Goal: Information Seeking & Learning: Learn about a topic

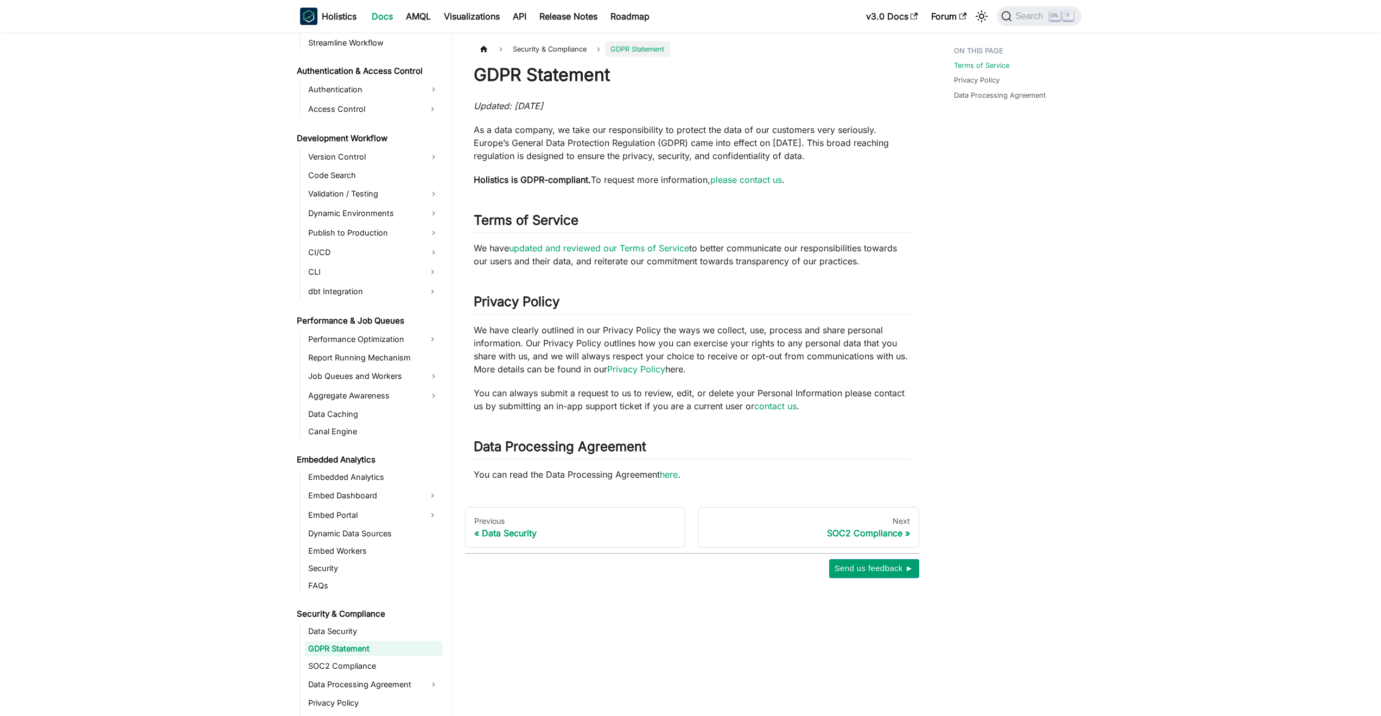
scroll to position [756, 0]
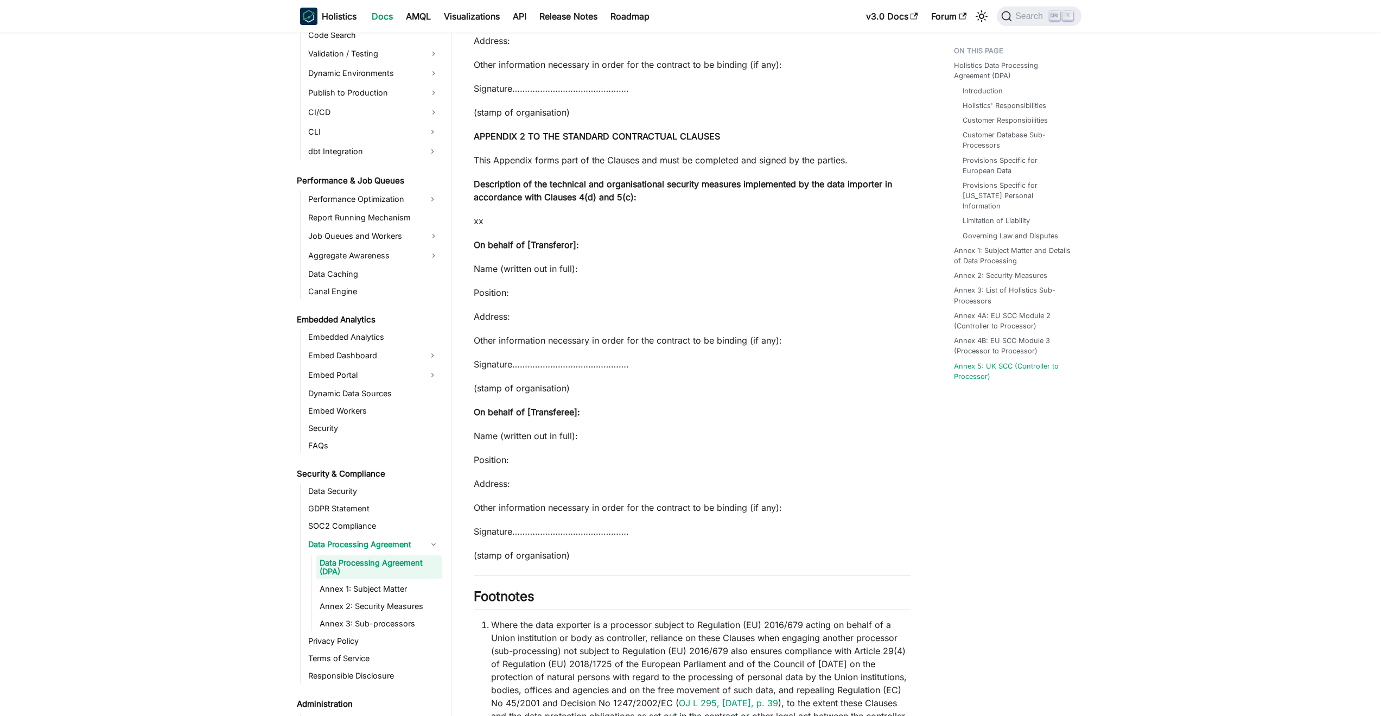
scroll to position [27261, 0]
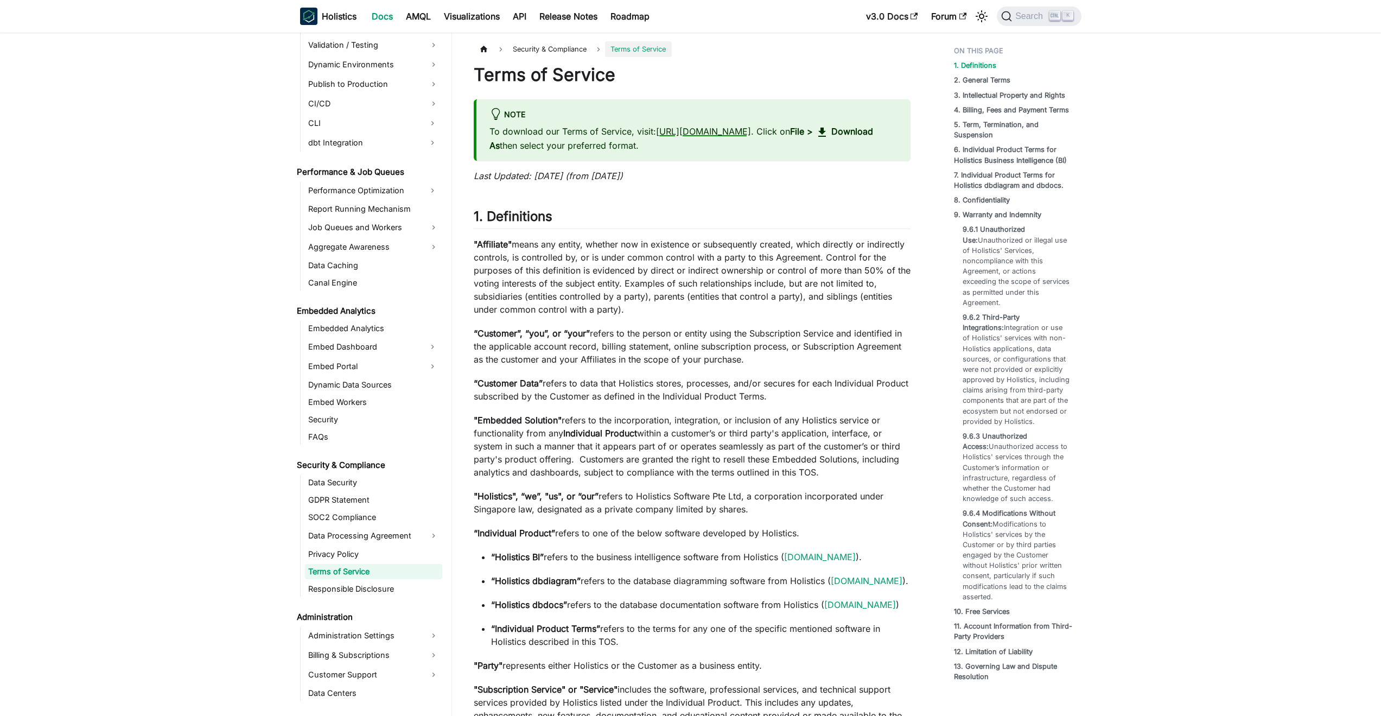
click at [751, 131] on link "https://go.holistics.io/terms" at bounding box center [703, 131] width 95 height 11
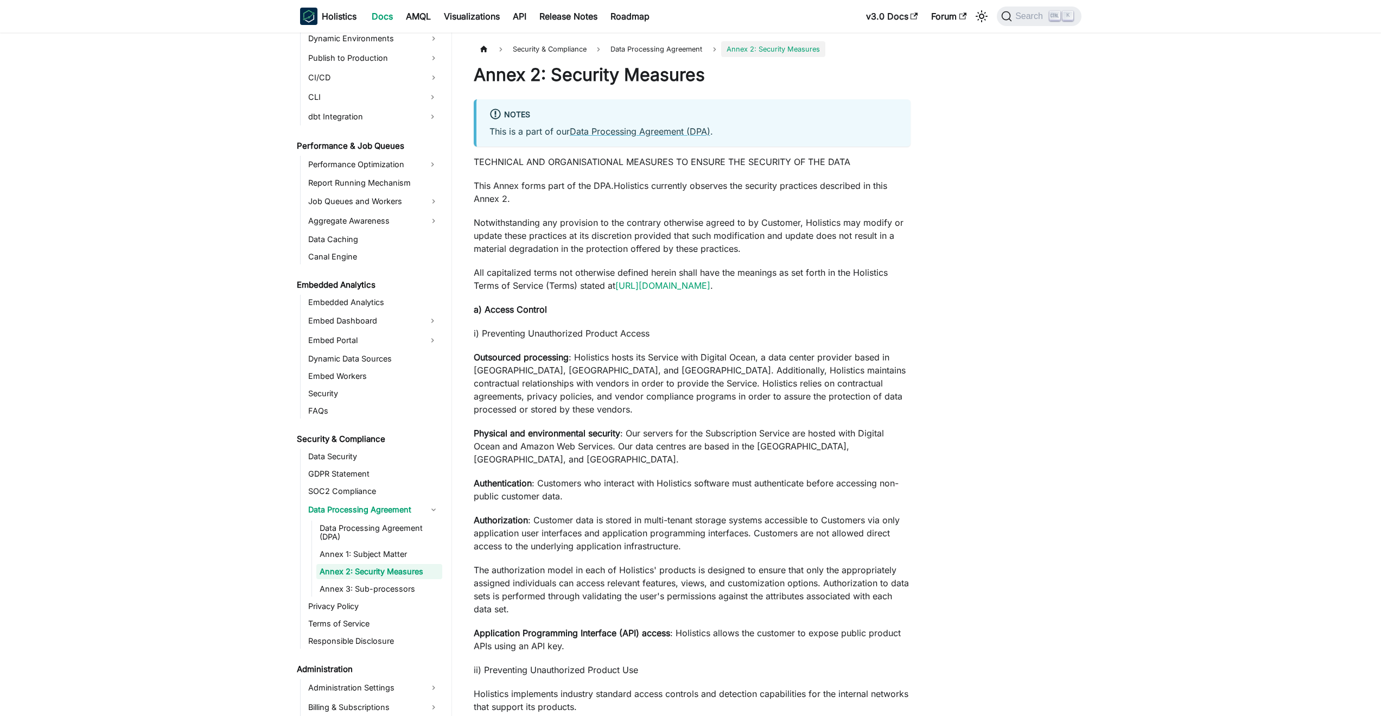
click at [802, 305] on p "a) Access Control" at bounding box center [692, 309] width 437 height 13
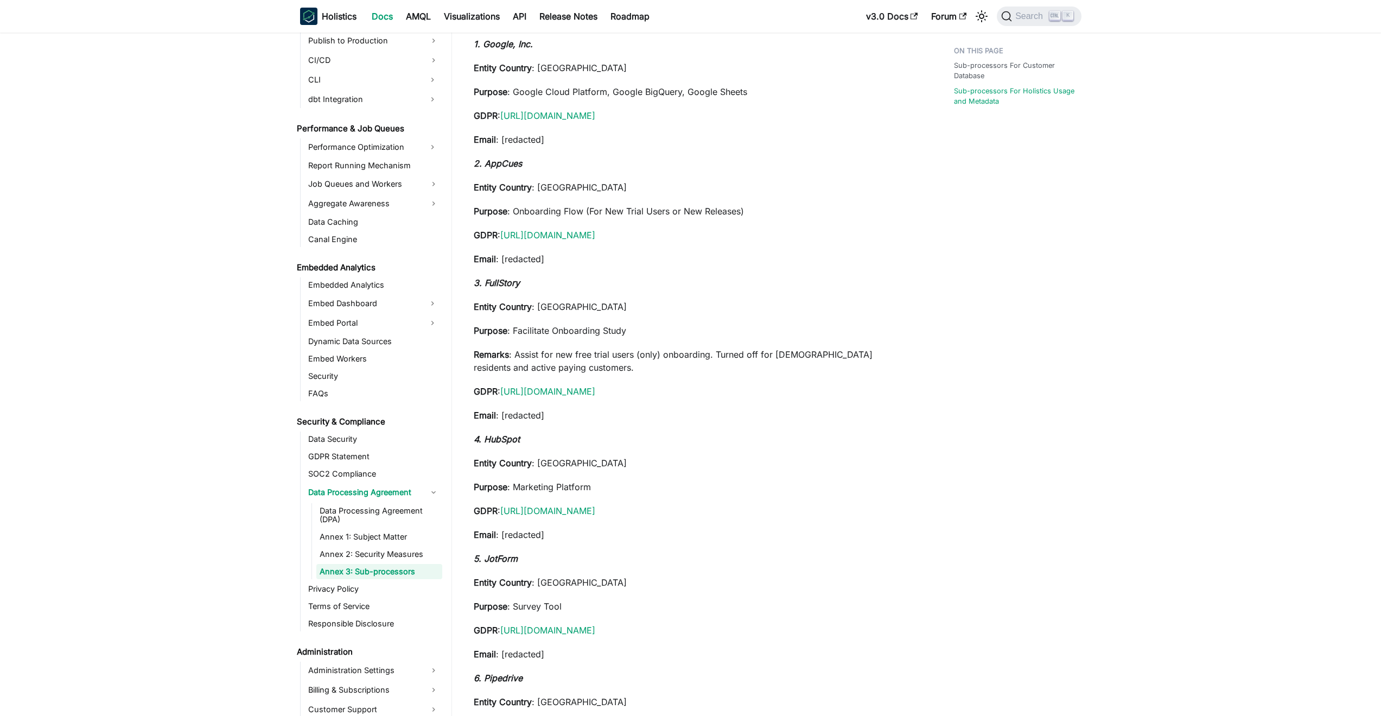
scroll to position [787, 0]
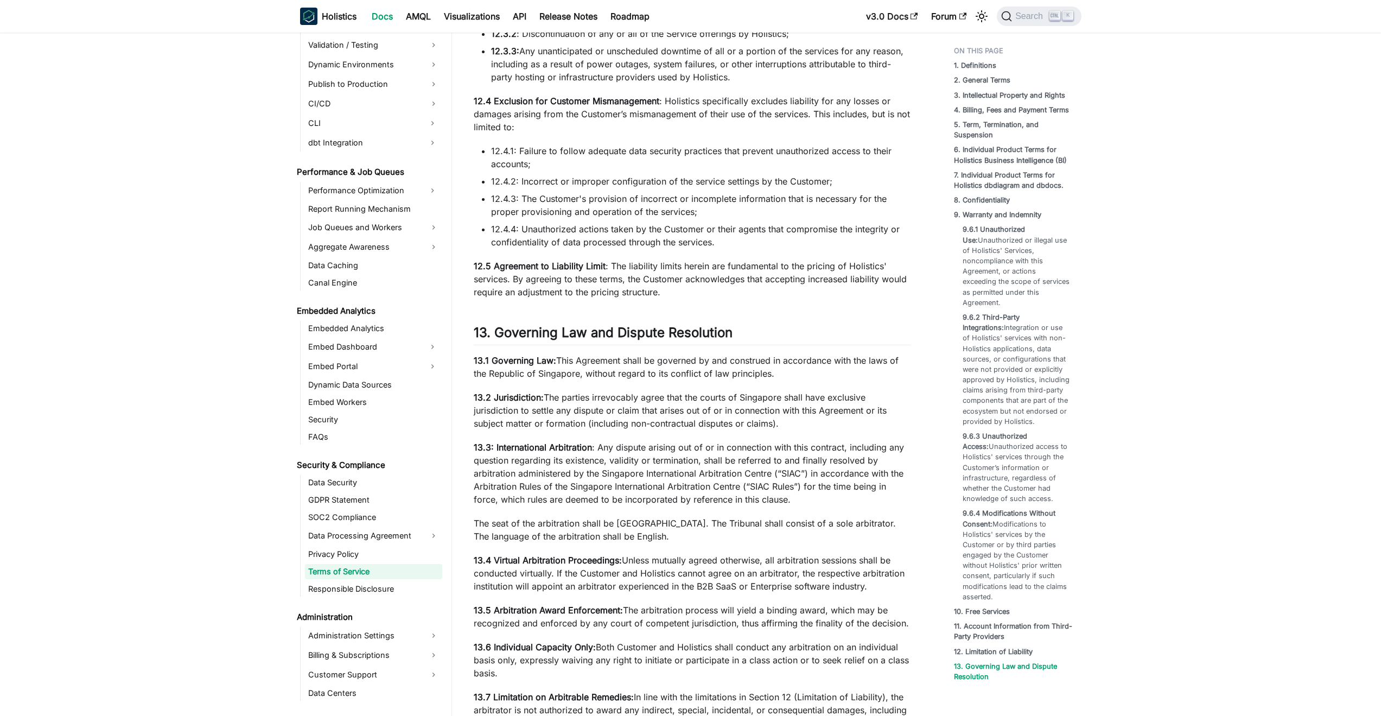
scroll to position [8276, 0]
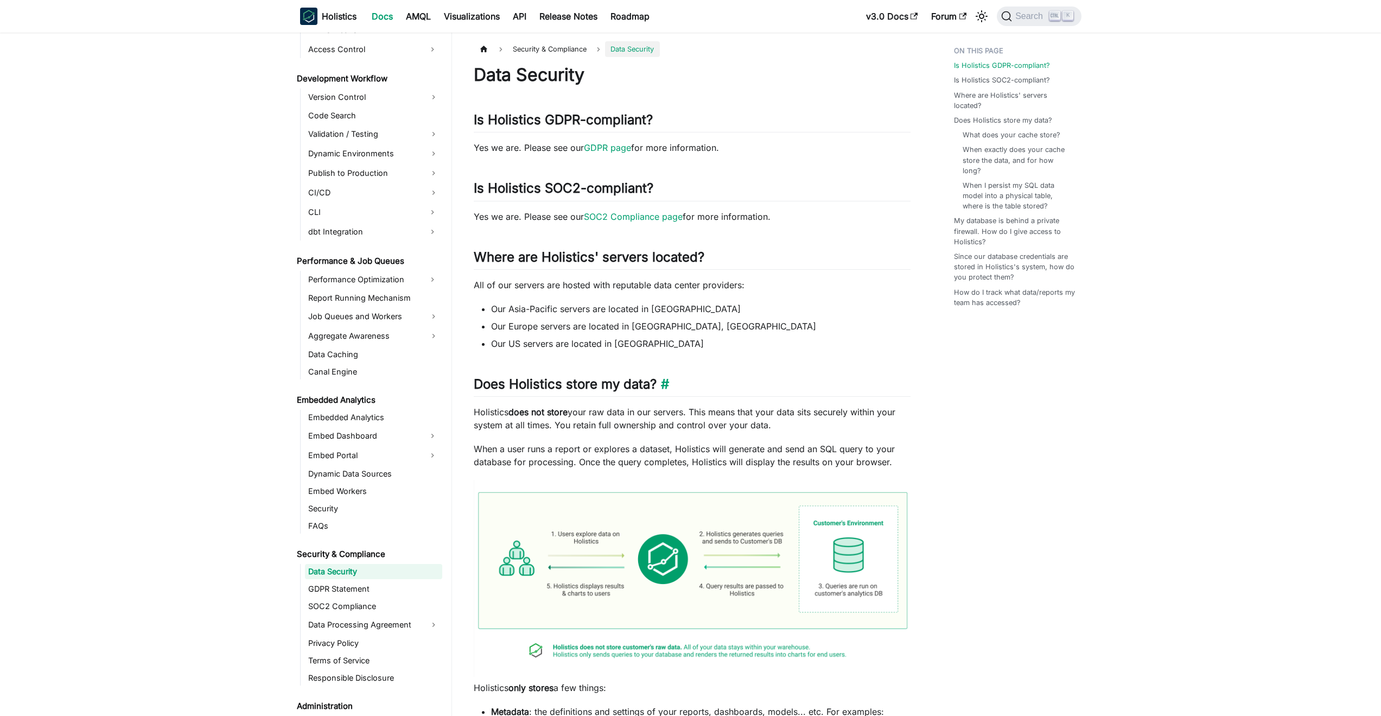
drag, startPoint x: 705, startPoint y: 418, endPoint x: 702, endPoint y: 392, distance: 26.8
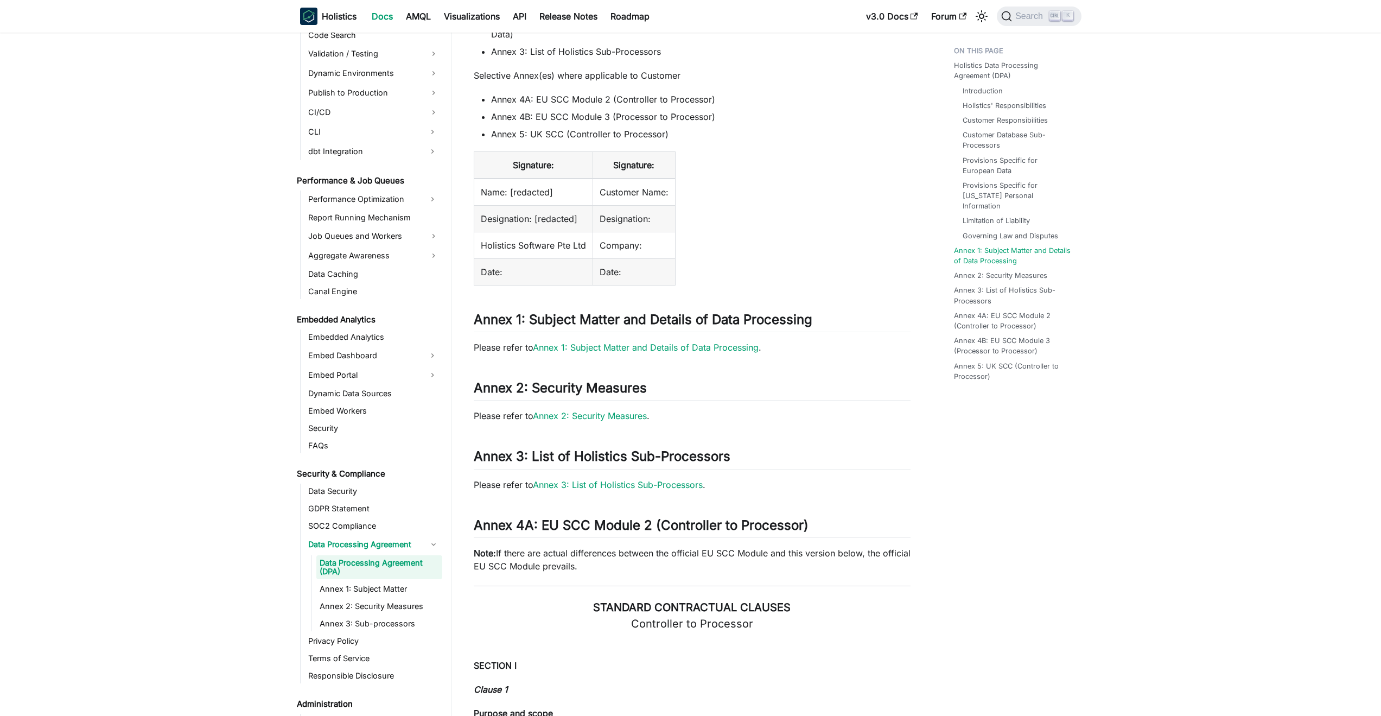
scroll to position [5615, 0]
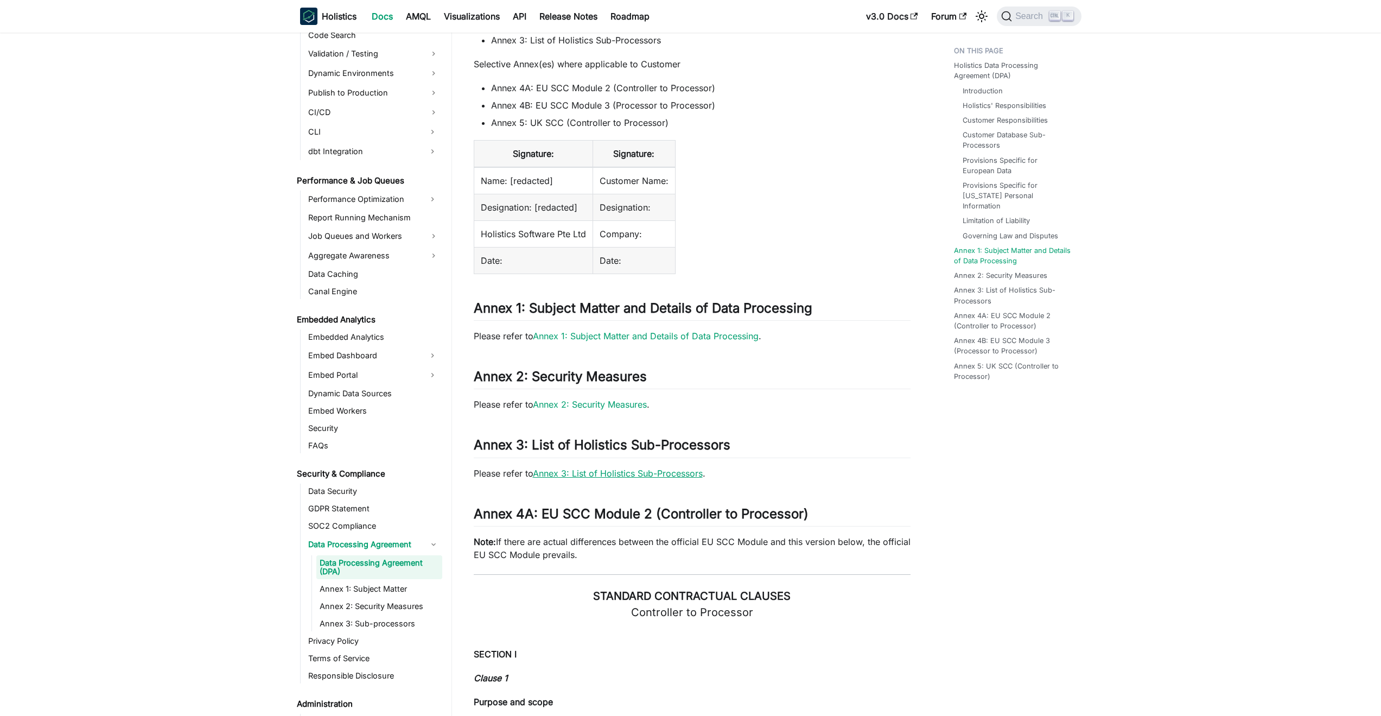
click at [644, 468] on link "Annex 3: List of Holistics Sub-Processors" at bounding box center [618, 473] width 170 height 11
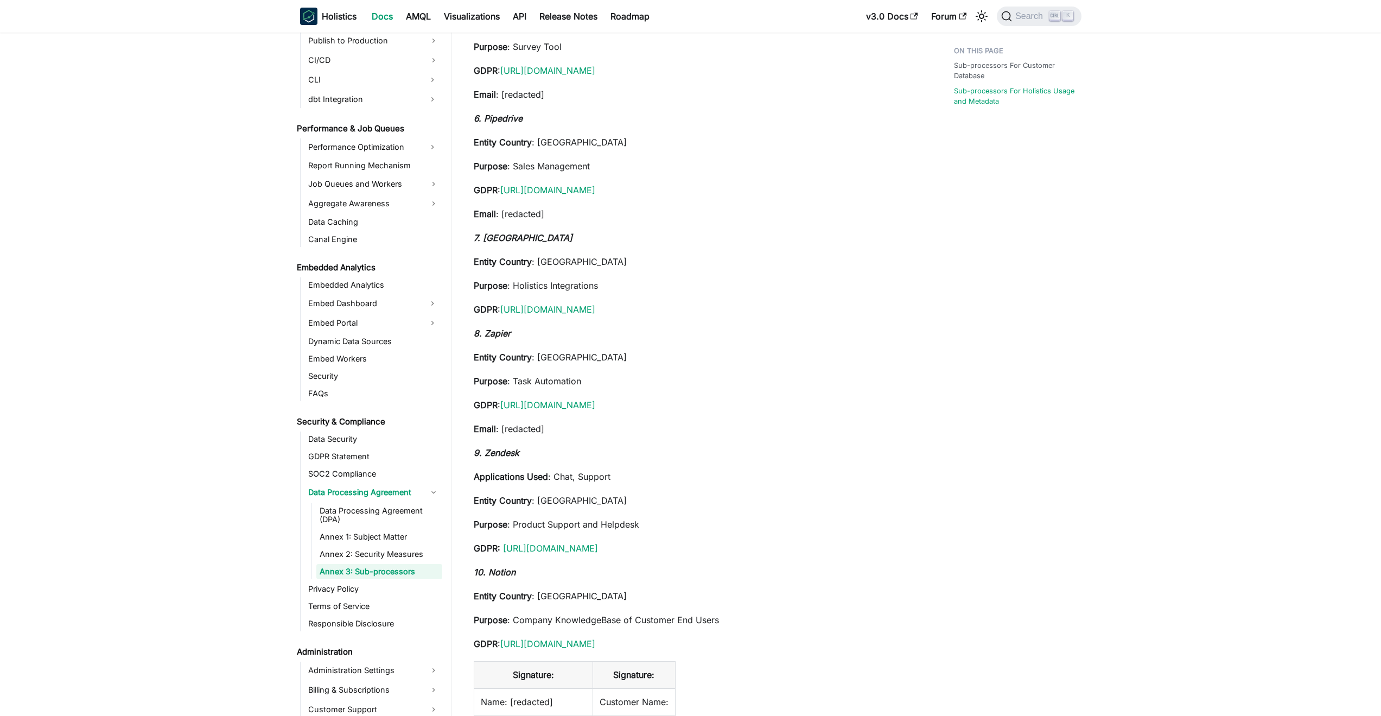
scroll to position [1302, 0]
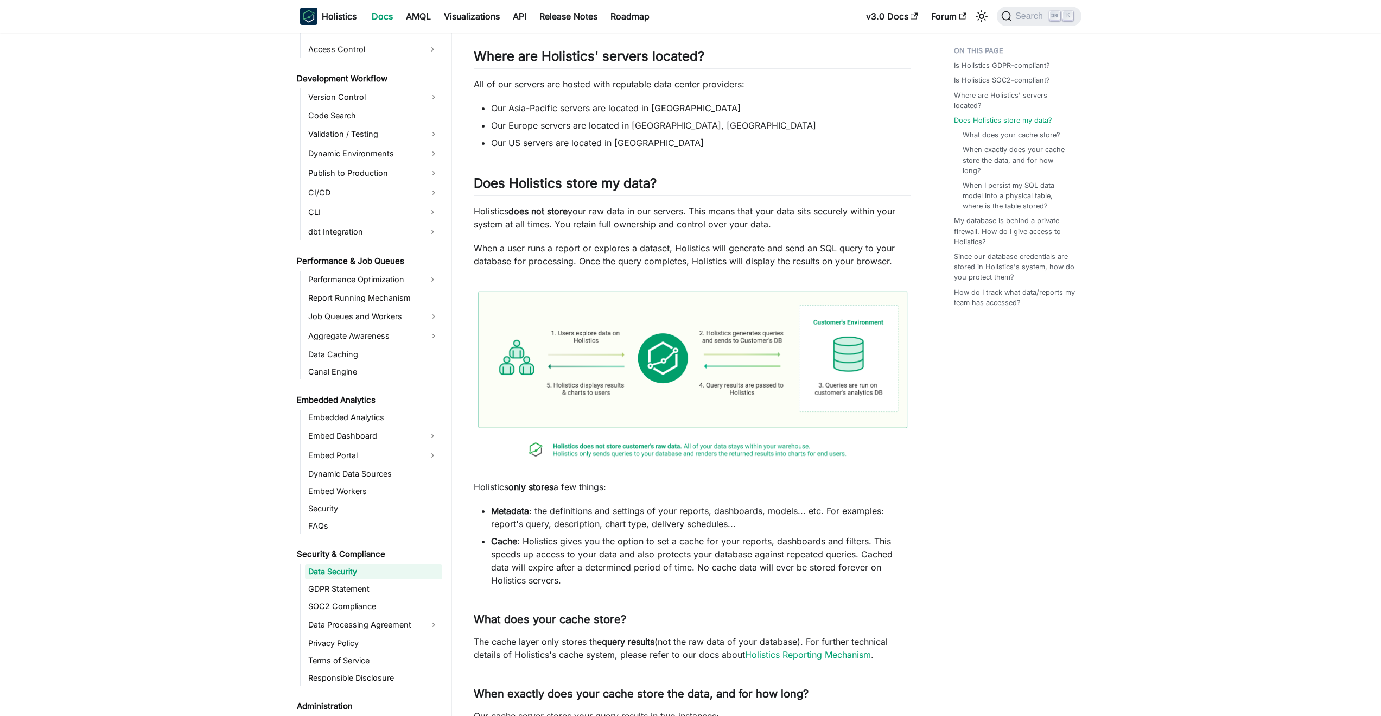
scroll to position [326, 0]
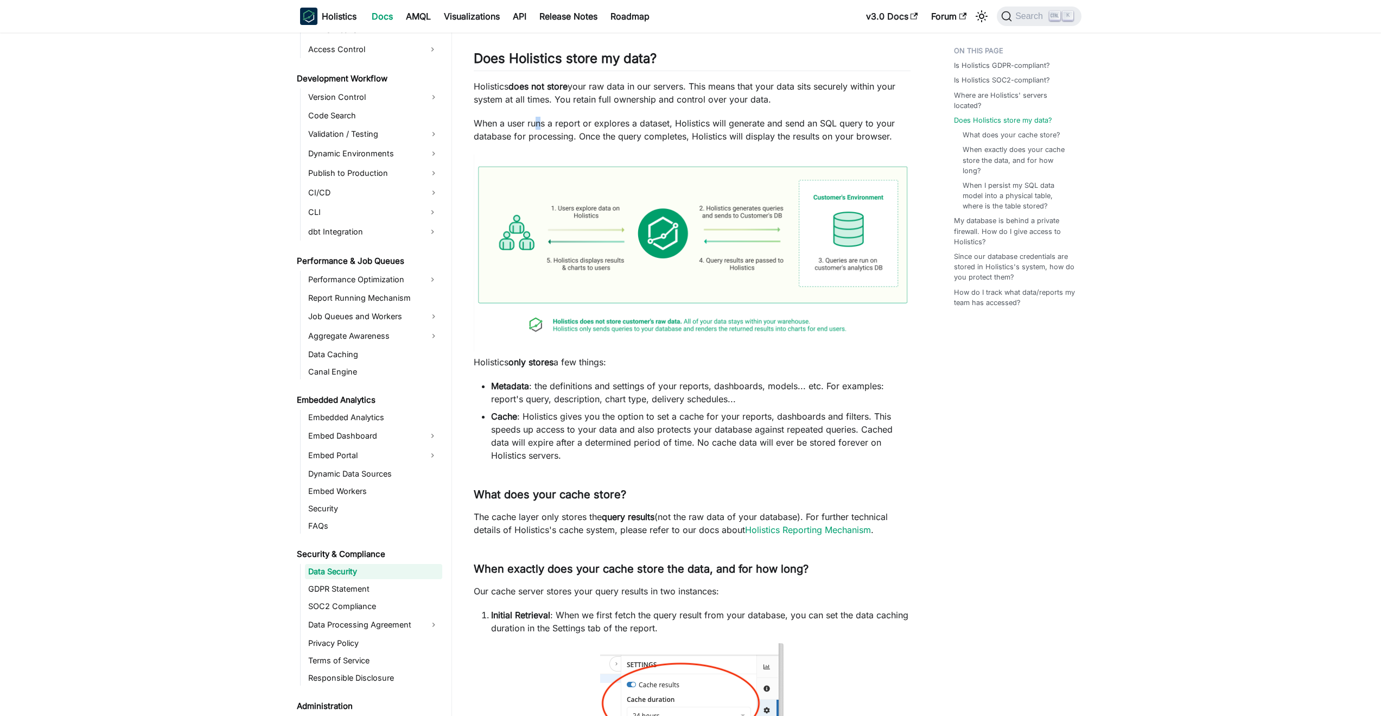
click at [538, 117] on p "When a user runs a report or explores a dataset, Holistics will generate and se…" at bounding box center [692, 130] width 437 height 26
click at [481, 98] on p "Holistics does not store your raw data in our servers. This means that your dat…" at bounding box center [692, 93] width 437 height 26
drag, startPoint x: 472, startPoint y: 85, endPoint x: 692, endPoint y: 82, distance: 220.3
click at [692, 82] on article "Security & Compliance Data Security On this page Data Security Is Holistics GDP…" at bounding box center [692, 543] width 454 height 1655
copy p "Holistics does not store your raw data in our servers."
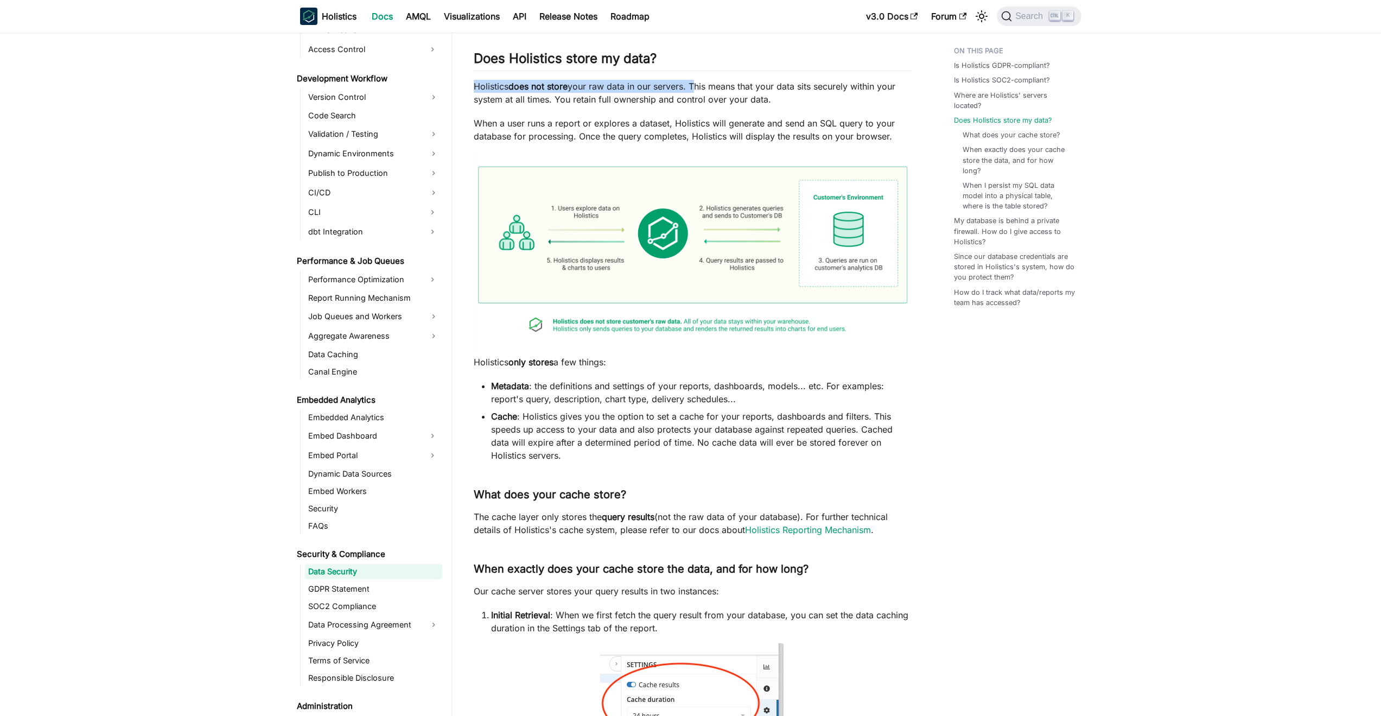
click at [510, 384] on strong "Metadata" at bounding box center [510, 385] width 38 height 11
drag, startPoint x: 782, startPoint y: 84, endPoint x: 548, endPoint y: 94, distance: 233.5
click at [548, 94] on p "Holistics does not store your raw data in our servers. This means that your dat…" at bounding box center [692, 93] width 437 height 26
drag, startPoint x: 707, startPoint y: 110, endPoint x: 738, endPoint y: 97, distance: 33.8
click at [708, 110] on div "Data Security Is Holistics GDPR-compliant? ​ Yes we are. Please see our GDPR pa…" at bounding box center [692, 555] width 437 height 1632
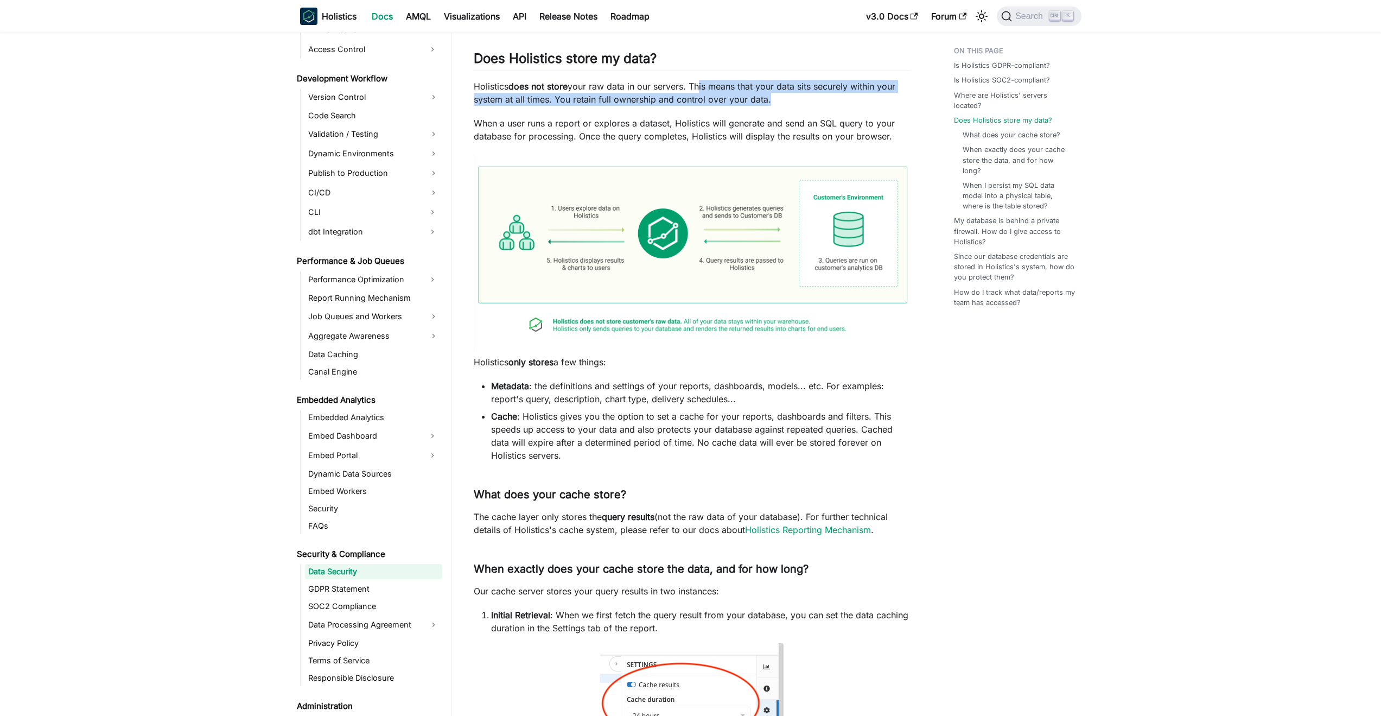
drag, startPoint x: 765, startPoint y: 99, endPoint x: 700, endPoint y: 84, distance: 67.5
click at [700, 84] on p "Holistics does not store your raw data in our servers. This means that your dat…" at bounding box center [692, 93] width 437 height 26
copy p "his means that your data sits securely within your system at all times. You ret…"
drag, startPoint x: 567, startPoint y: 404, endPoint x: 577, endPoint y: 361, distance: 44.6
click at [567, 404] on li "Metadata : the definitions and settings of your reports, dashboards, models... …" at bounding box center [700, 392] width 419 height 26
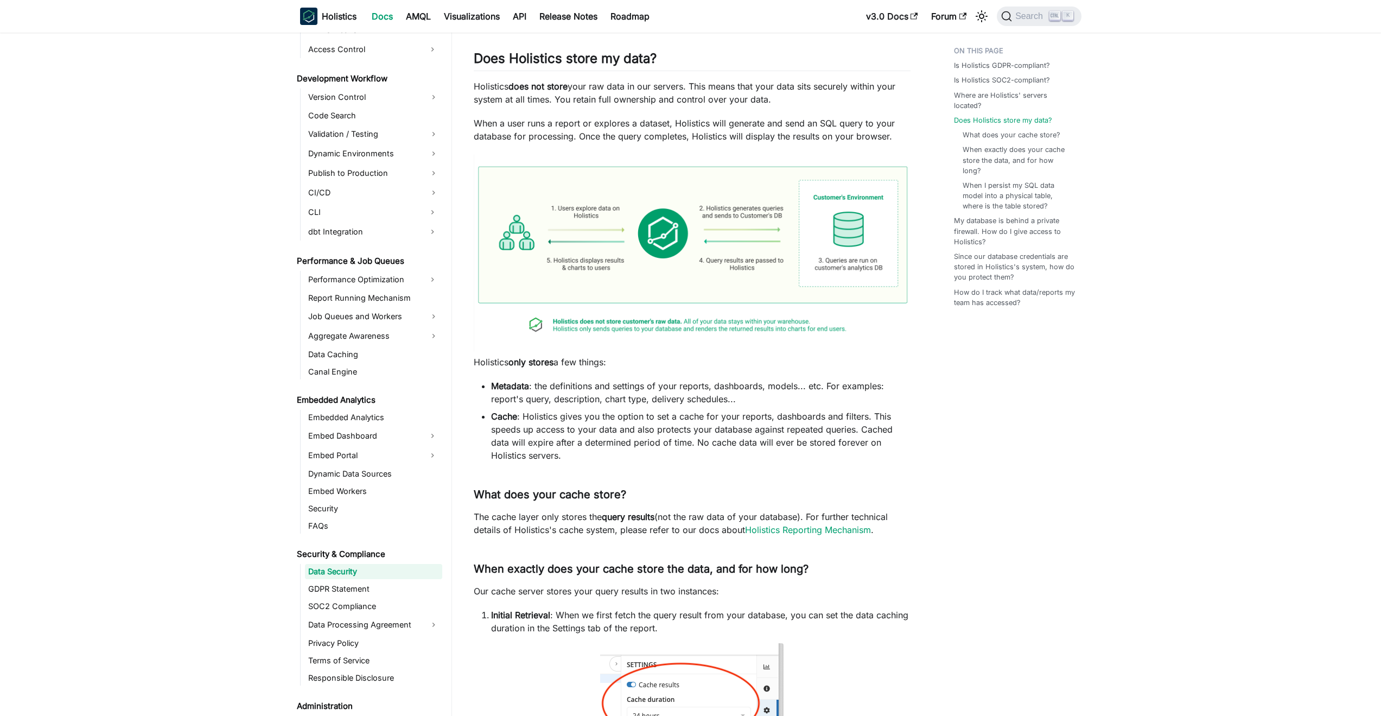
click at [519, 388] on strong "Metadata" at bounding box center [510, 385] width 38 height 11
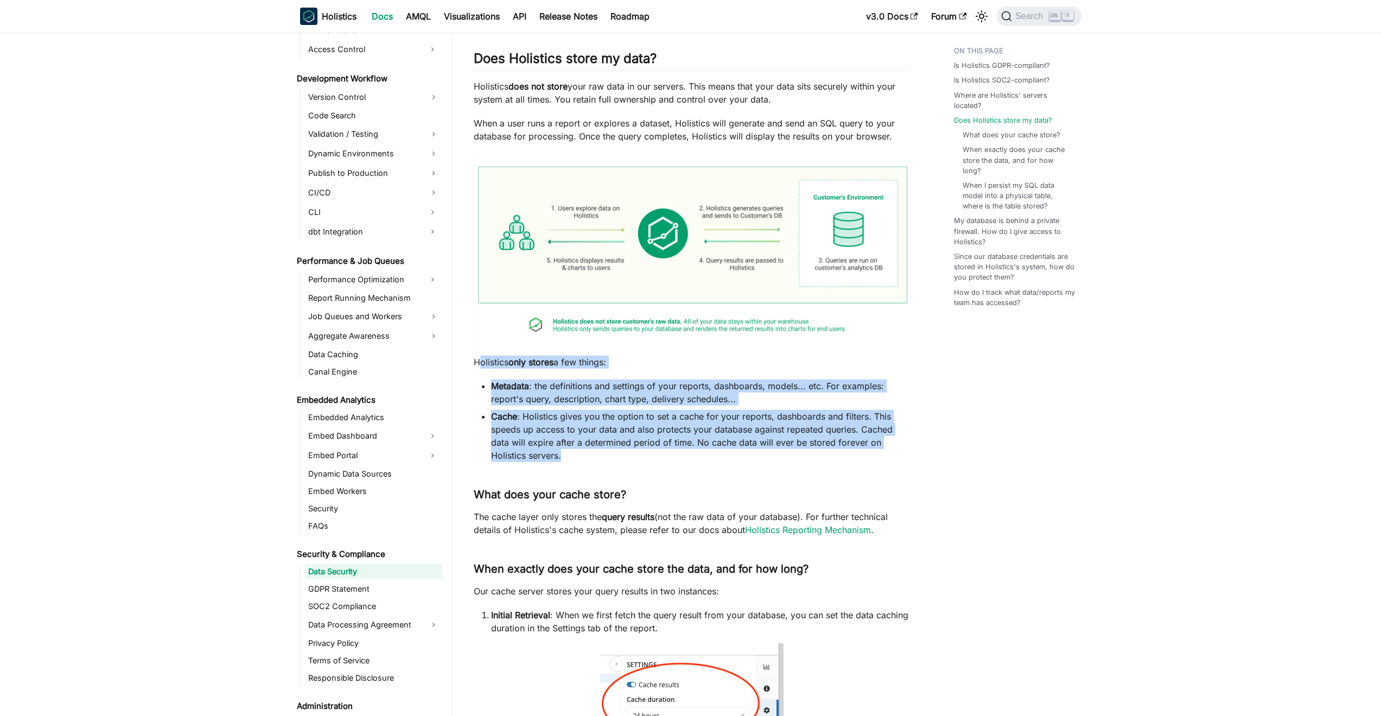
drag, startPoint x: 478, startPoint y: 363, endPoint x: 614, endPoint y: 454, distance: 163.1
click at [614, 454] on div "Data Security Is Holistics GDPR-compliant? ​ Yes we are. Please see our GDPR pa…" at bounding box center [692, 555] width 437 height 1632
copy div "olistics only stores a few things: Metadata : the definitions and settings of y…"
click at [612, 532] on p "The cache layer only stores the query results (not the raw data of your databas…" at bounding box center [692, 523] width 437 height 26
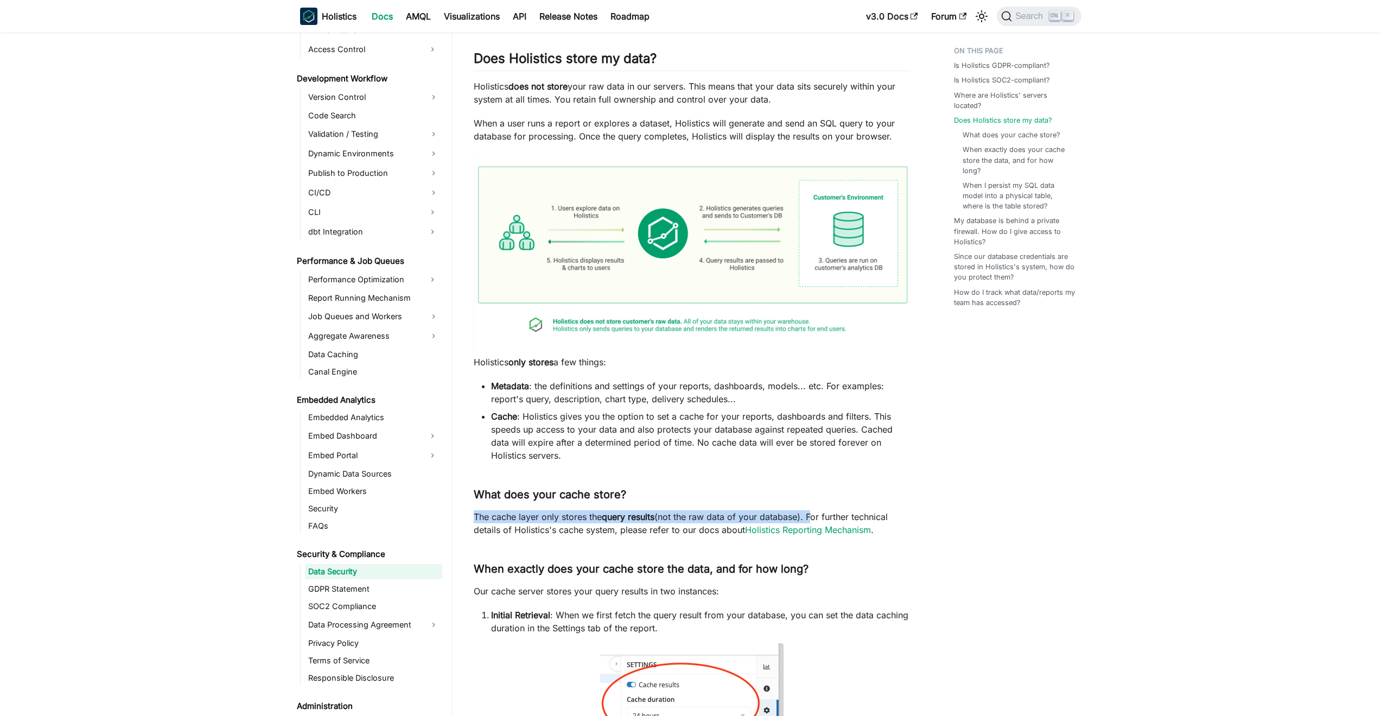
drag, startPoint x: 473, startPoint y: 514, endPoint x: 813, endPoint y: 516, distance: 339.6
click at [813, 516] on p "The cache layer only stores the query results (not the raw data of your databas…" at bounding box center [692, 523] width 437 height 26
copy p "The cache layer only stores the query results (not the raw data of your databas…"
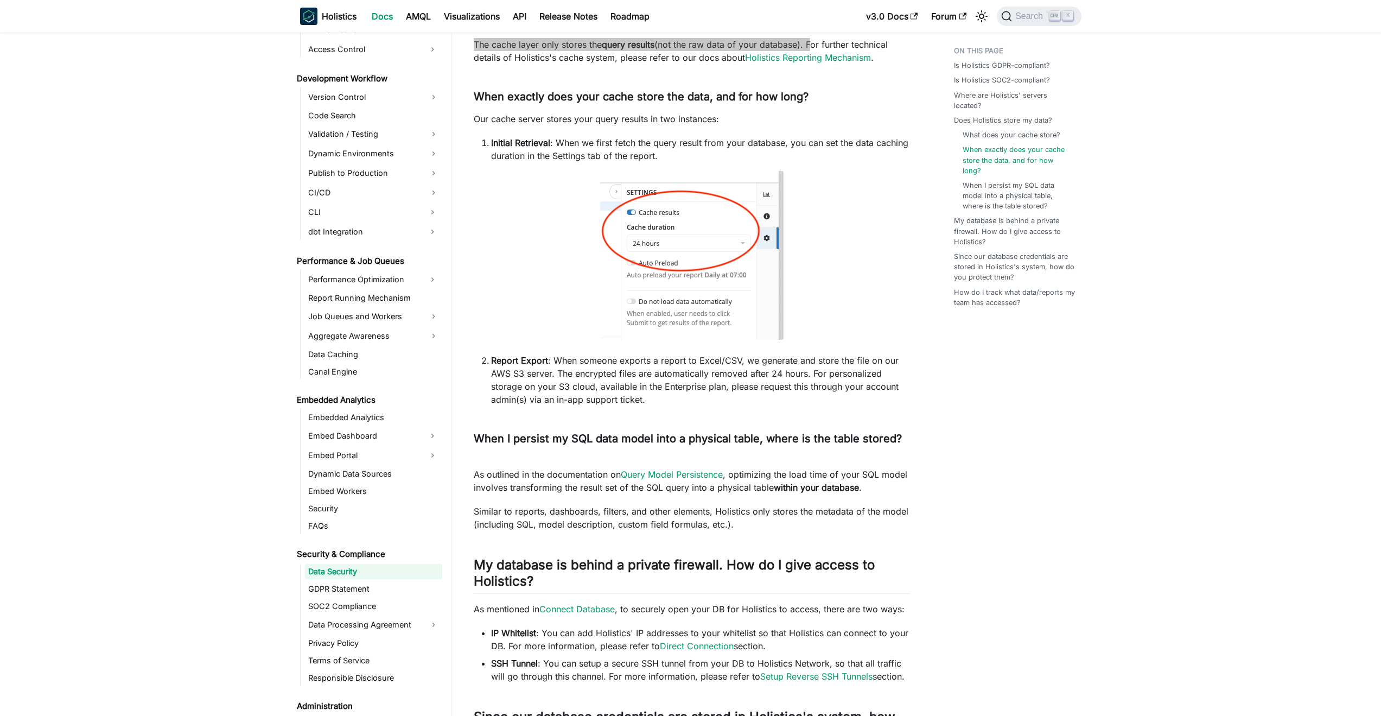
scroll to position [814, 0]
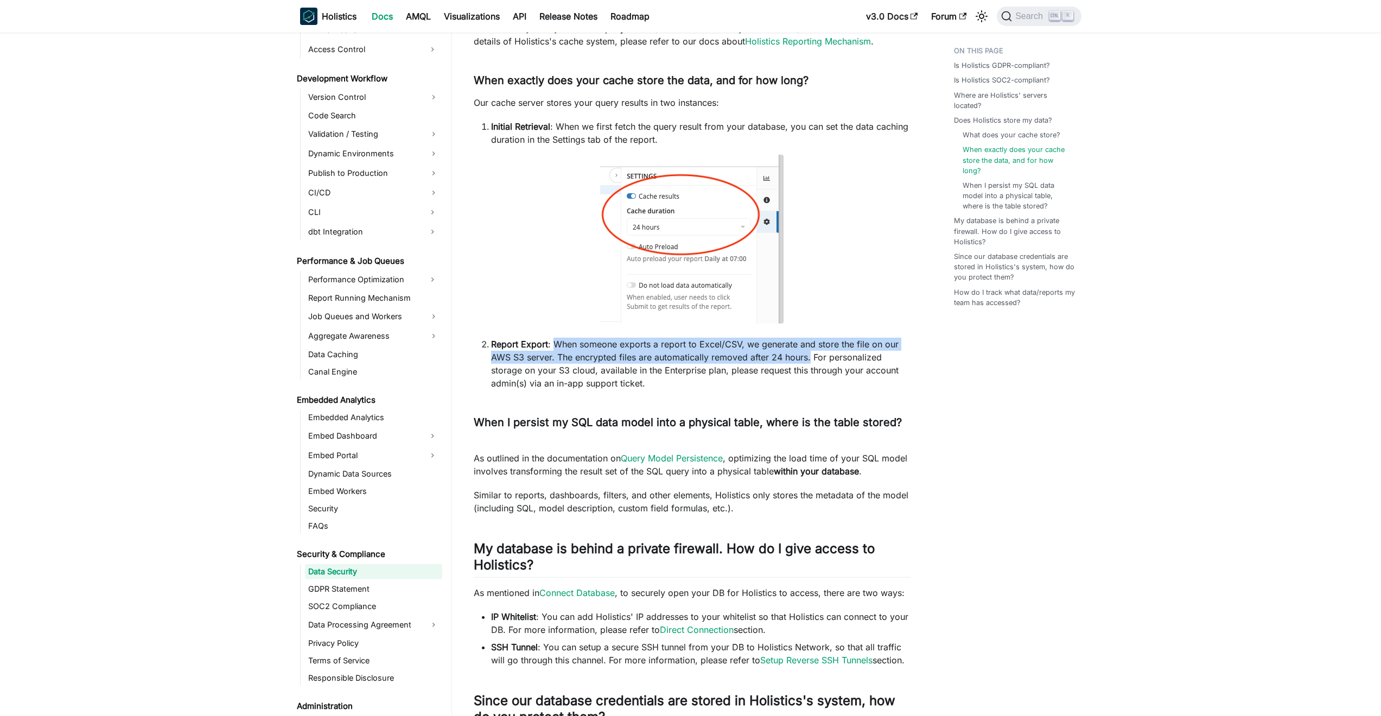
drag, startPoint x: 809, startPoint y: 359, endPoint x: 551, endPoint y: 335, distance: 258.8
click at [551, 335] on div "Data Security Is Holistics GDPR-compliant? ​ Yes we are. Please see our GDPR pa…" at bounding box center [692, 66] width 437 height 1632
copy li "When someone exports a report to Excel/CSV, we generate and store the file on o…"
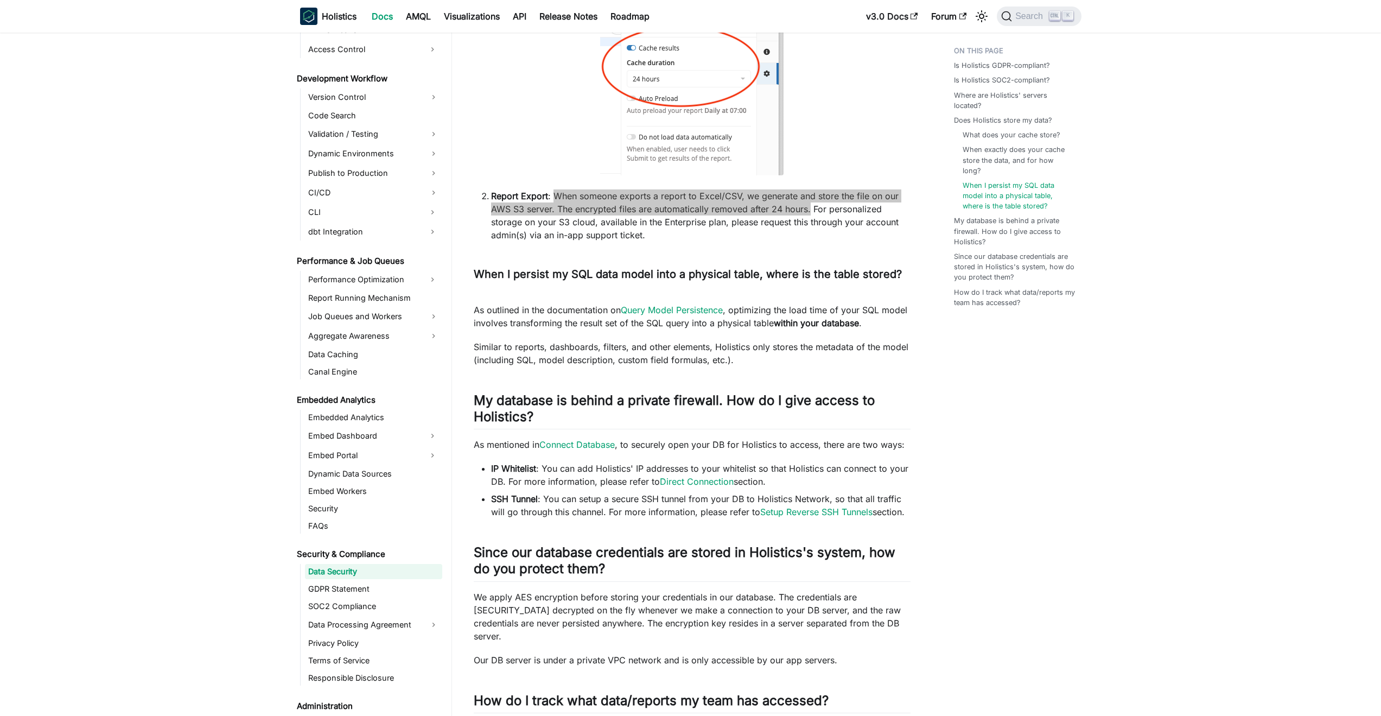
scroll to position [977, 0]
